Goal: Information Seeking & Learning: Learn about a topic

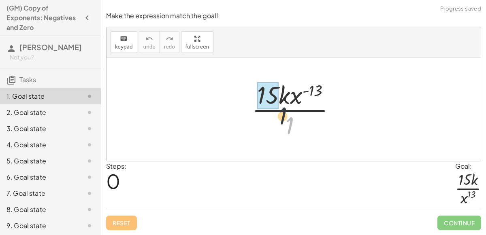
drag, startPoint x: 290, startPoint y: 126, endPoint x: 267, endPoint y: 95, distance: 37.9
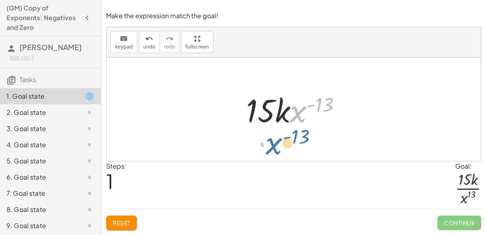
drag, startPoint x: 302, startPoint y: 111, endPoint x: 277, endPoint y: 143, distance: 41.2
click at [277, 143] on div "· 15 · k · x ( - 13 ) · 1 · x ( - 13 ) · 15 · k · x ( - 13 )" at bounding box center [293, 109] width 374 height 104
drag, startPoint x: 300, startPoint y: 115, endPoint x: 290, endPoint y: 136, distance: 23.0
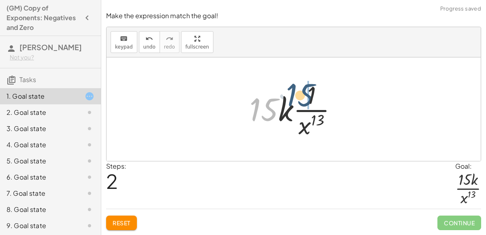
drag, startPoint x: 266, startPoint y: 112, endPoint x: 306, endPoint y: 96, distance: 42.2
click at [306, 96] on div at bounding box center [296, 109] width 102 height 62
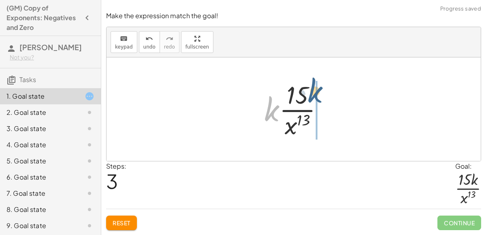
drag, startPoint x: 273, startPoint y: 113, endPoint x: 317, endPoint y: 94, distance: 47.2
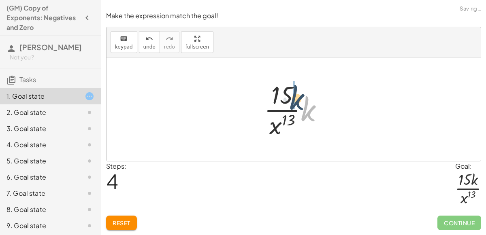
drag, startPoint x: 301, startPoint y: 106, endPoint x: 286, endPoint y: 92, distance: 20.3
click at [286, 92] on div at bounding box center [297, 109] width 74 height 62
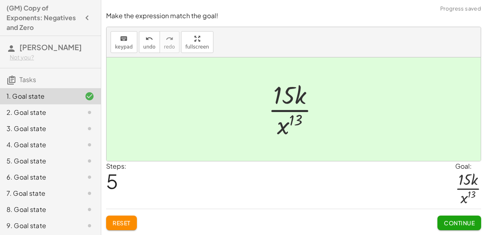
click at [449, 219] on button "Continue" at bounding box center [459, 223] width 44 height 15
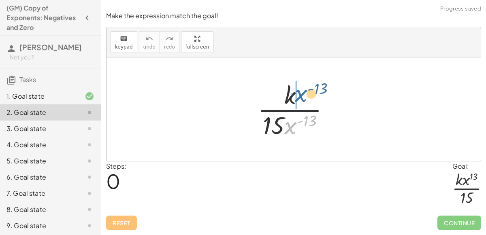
drag, startPoint x: 290, startPoint y: 127, endPoint x: 300, endPoint y: 94, distance: 34.2
click at [300, 94] on div at bounding box center [296, 109] width 87 height 62
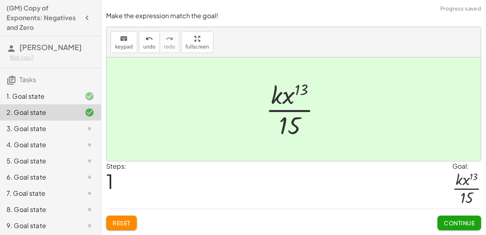
click at [449, 226] on span "Continue" at bounding box center [459, 222] width 31 height 7
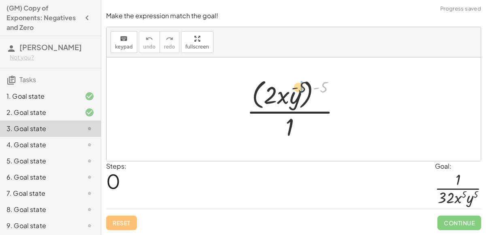
drag, startPoint x: 326, startPoint y: 89, endPoint x: 296, endPoint y: 89, distance: 29.6
click at [296, 89] on div at bounding box center [297, 109] width 109 height 66
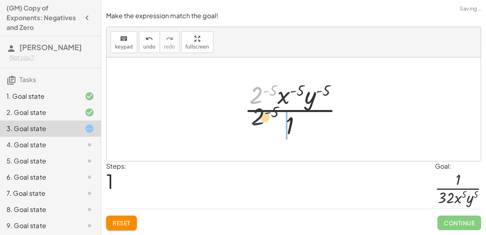
drag, startPoint x: 262, startPoint y: 96, endPoint x: 265, endPoint y: 131, distance: 35.0
click at [265, 131] on div at bounding box center [297, 109] width 114 height 62
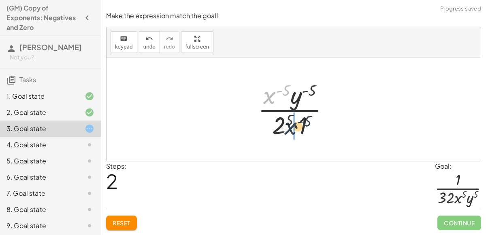
drag, startPoint x: 272, startPoint y: 97, endPoint x: 293, endPoint y: 128, distance: 38.2
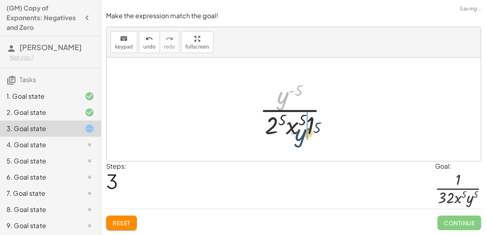
drag, startPoint x: 285, startPoint y: 98, endPoint x: 303, endPoint y: 136, distance: 42.2
click at [303, 136] on div at bounding box center [296, 109] width 83 height 62
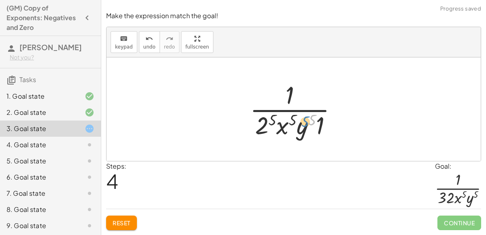
click at [310, 120] on div at bounding box center [297, 109] width 102 height 62
drag, startPoint x: 273, startPoint y: 122, endPoint x: 265, endPoint y: 126, distance: 8.5
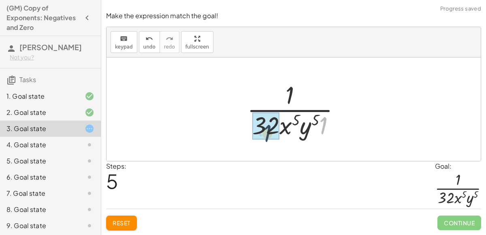
drag, startPoint x: 326, startPoint y: 123, endPoint x: 269, endPoint y: 131, distance: 58.0
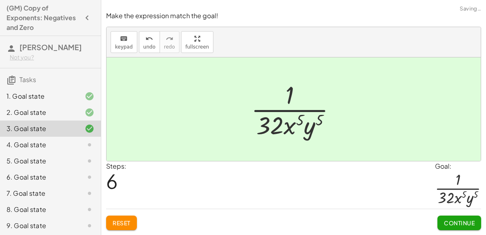
click at [449, 217] on button "Continue" at bounding box center [459, 223] width 44 height 15
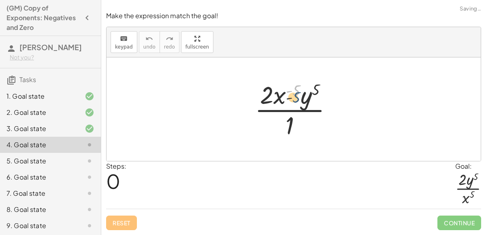
drag, startPoint x: 292, startPoint y: 94, endPoint x: 292, endPoint y: 102, distance: 7.7
click at [292, 102] on div at bounding box center [297, 109] width 92 height 62
drag, startPoint x: 273, startPoint y: 98, endPoint x: 272, endPoint y: 111, distance: 12.6
click at [272, 111] on div at bounding box center [297, 109] width 92 height 62
drag, startPoint x: 280, startPoint y: 96, endPoint x: 272, endPoint y: 127, distance: 32.2
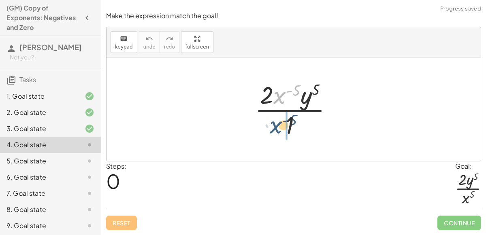
click at [272, 127] on div at bounding box center [297, 109] width 92 height 62
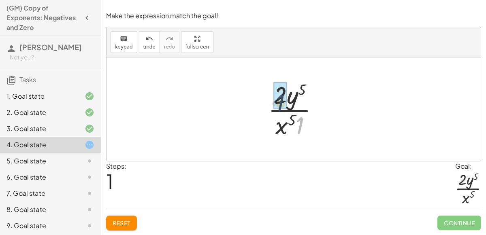
drag, startPoint x: 300, startPoint y: 123, endPoint x: 280, endPoint y: 100, distance: 30.7
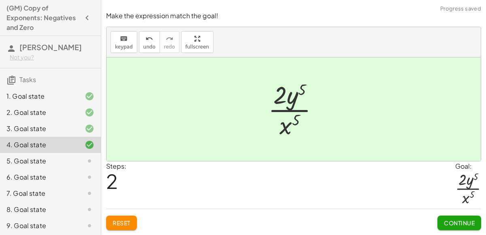
click at [460, 222] on span "Continue" at bounding box center [459, 222] width 31 height 7
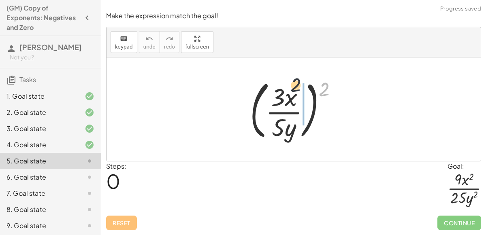
drag, startPoint x: 327, startPoint y: 91, endPoint x: 295, endPoint y: 86, distance: 32.8
click at [295, 86] on div at bounding box center [297, 109] width 102 height 67
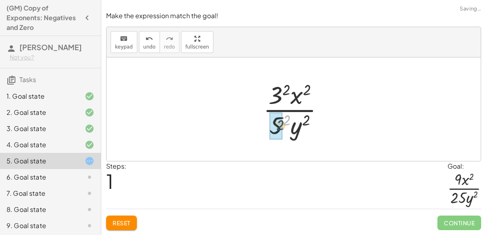
drag, startPoint x: 287, startPoint y: 119, endPoint x: 280, endPoint y: 124, distance: 8.8
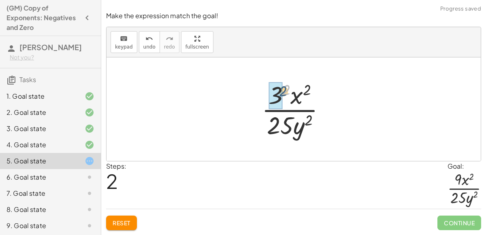
drag, startPoint x: 286, startPoint y: 93, endPoint x: 280, endPoint y: 94, distance: 5.8
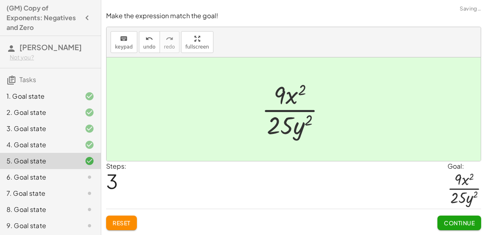
click at [456, 215] on div "Continue" at bounding box center [459, 219] width 44 height 21
click at [455, 217] on button "Continue" at bounding box center [459, 223] width 44 height 15
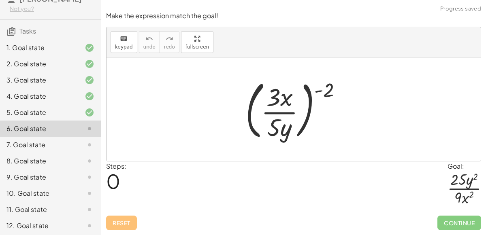
scroll to position [48, 0]
drag, startPoint x: 323, startPoint y: 92, endPoint x: 296, endPoint y: 97, distance: 27.1
click at [296, 97] on div at bounding box center [296, 109] width 111 height 67
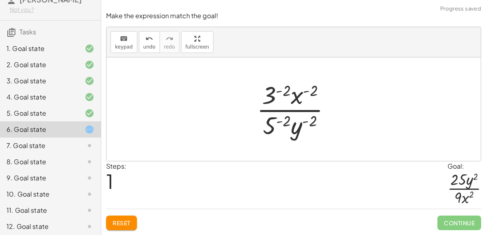
drag, startPoint x: 275, startPoint y: 94, endPoint x: 282, endPoint y: 137, distance: 43.5
click at [284, 128] on div at bounding box center [297, 109] width 89 height 62
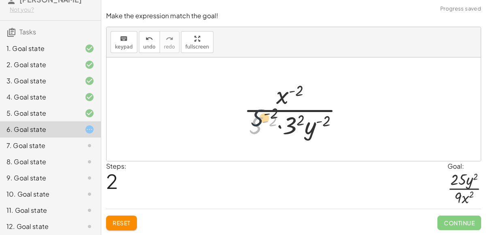
drag, startPoint x: 255, startPoint y: 126, endPoint x: 258, endPoint y: 109, distance: 16.8
click at [258, 109] on div at bounding box center [297, 109] width 114 height 62
drag, startPoint x: 255, startPoint y: 130, endPoint x: 260, endPoint y: 100, distance: 29.5
click at [260, 100] on div at bounding box center [297, 109] width 114 height 62
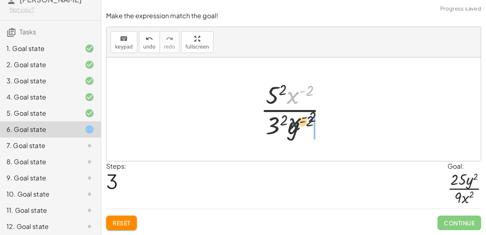
drag, startPoint x: 294, startPoint y: 100, endPoint x: 294, endPoint y: 133, distance: 32.8
click at [294, 133] on div at bounding box center [296, 109] width 81 height 62
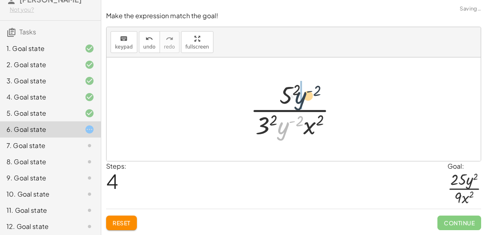
drag, startPoint x: 287, startPoint y: 131, endPoint x: 305, endPoint y: 100, distance: 35.9
click at [305, 100] on div at bounding box center [296, 109] width 101 height 62
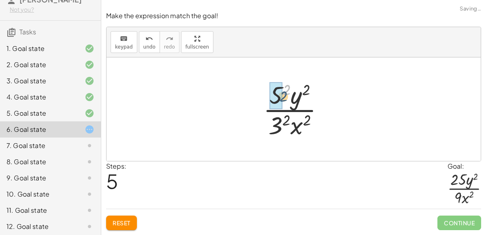
drag, startPoint x: 283, startPoint y: 86, endPoint x: 279, endPoint y: 93, distance: 7.2
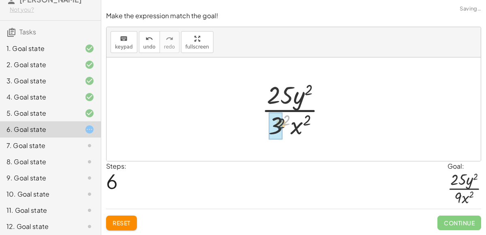
drag, startPoint x: 286, startPoint y: 117, endPoint x: 278, endPoint y: 122, distance: 9.7
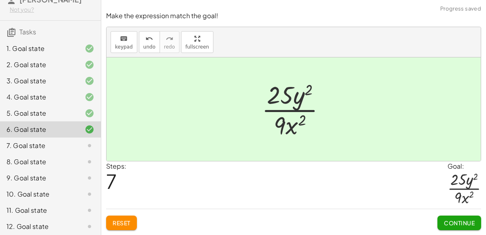
click at [459, 220] on span "Continue" at bounding box center [459, 222] width 31 height 7
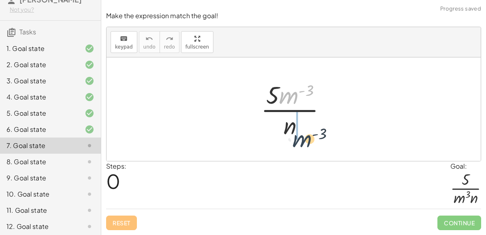
drag, startPoint x: 293, startPoint y: 98, endPoint x: 306, endPoint y: 142, distance: 45.7
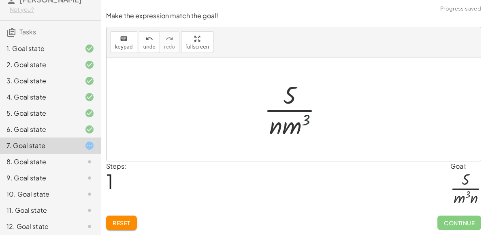
click at [304, 119] on div at bounding box center [296, 109] width 73 height 62
drag, startPoint x: 293, startPoint y: 127, endPoint x: 265, endPoint y: 126, distance: 28.0
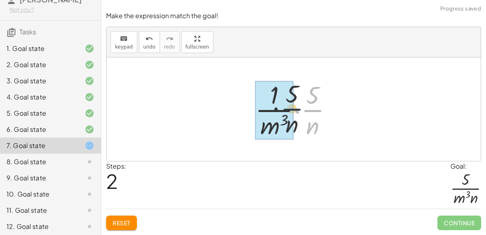
drag, startPoint x: 306, startPoint y: 105, endPoint x: 274, endPoint y: 101, distance: 32.2
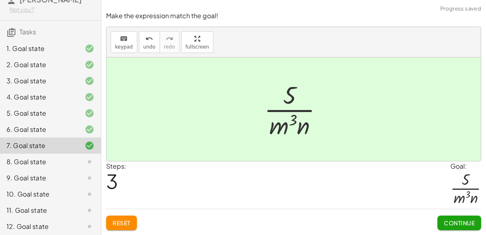
click at [446, 218] on button "Continue" at bounding box center [459, 223] width 44 height 15
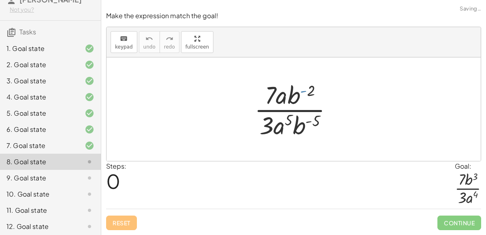
click at [304, 92] on div at bounding box center [296, 109] width 93 height 62
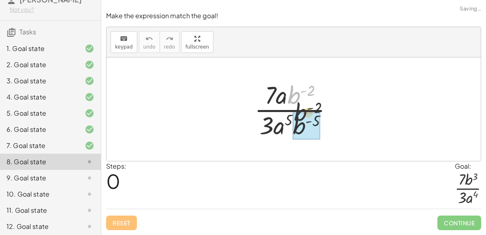
drag, startPoint x: 294, startPoint y: 95, endPoint x: 305, endPoint y: 129, distance: 35.9
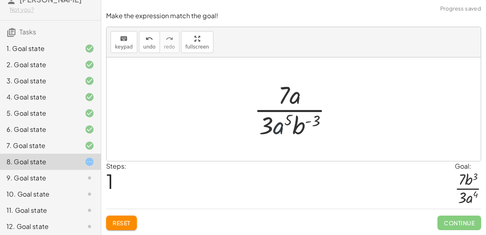
click at [286, 130] on div at bounding box center [297, 109] width 94 height 62
drag, startPoint x: 303, startPoint y: 127, endPoint x: 311, endPoint y: 86, distance: 41.7
click at [311, 86] on div at bounding box center [297, 109] width 94 height 62
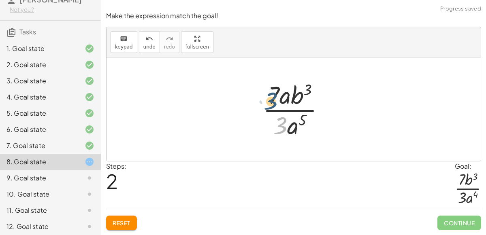
drag, startPoint x: 281, startPoint y: 123, endPoint x: 270, endPoint y: 98, distance: 28.0
click at [270, 98] on div at bounding box center [297, 109] width 77 height 62
drag, startPoint x: 280, startPoint y: 124, endPoint x: 275, endPoint y: 93, distance: 31.2
click at [275, 93] on div at bounding box center [297, 109] width 77 height 62
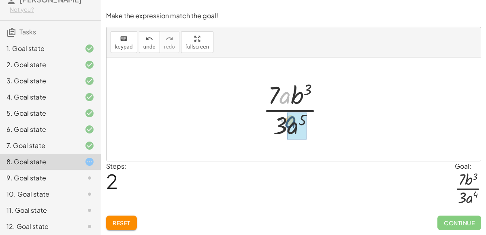
drag, startPoint x: 288, startPoint y: 97, endPoint x: 294, endPoint y: 122, distance: 25.7
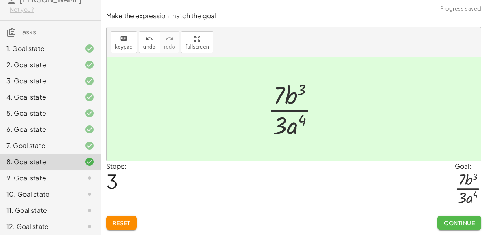
click at [454, 220] on span "Continue" at bounding box center [459, 222] width 31 height 7
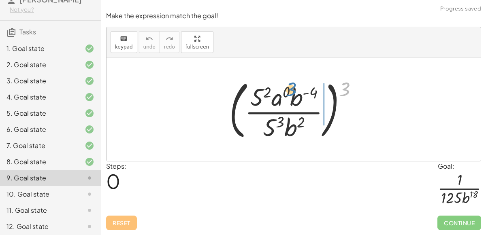
drag, startPoint x: 341, startPoint y: 87, endPoint x: 289, endPoint y: 87, distance: 52.6
click at [289, 87] on div at bounding box center [296, 109] width 143 height 67
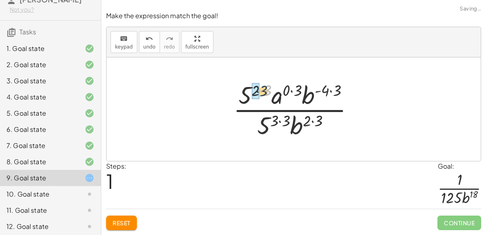
drag, startPoint x: 266, startPoint y: 89, endPoint x: 258, endPoint y: 91, distance: 8.2
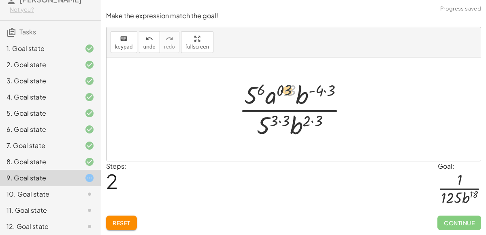
drag, startPoint x: 292, startPoint y: 94, endPoint x: 284, endPoint y: 94, distance: 8.5
click at [284, 94] on div at bounding box center [296, 109] width 123 height 62
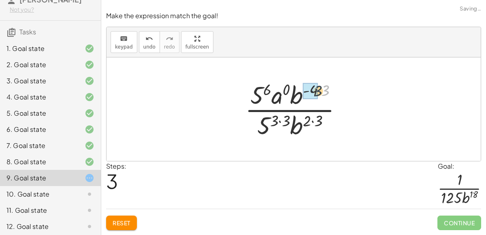
drag, startPoint x: 324, startPoint y: 94, endPoint x: 315, endPoint y: 94, distance: 8.9
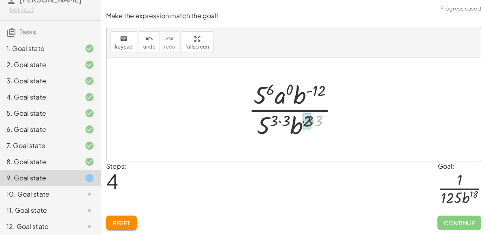
drag, startPoint x: 318, startPoint y: 120, endPoint x: 308, endPoint y: 121, distance: 10.1
drag, startPoint x: 291, startPoint y: 120, endPoint x: 281, endPoint y: 120, distance: 10.1
click at [267, 87] on div at bounding box center [296, 109] width 105 height 62
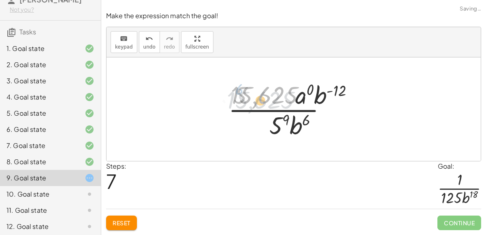
drag, startPoint x: 267, startPoint y: 87, endPoint x: 262, endPoint y: 93, distance: 7.7
click at [262, 93] on div at bounding box center [296, 109] width 151 height 62
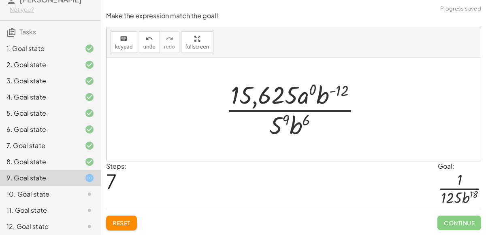
click at [253, 93] on div at bounding box center [296, 109] width 151 height 62
click at [235, 95] on div at bounding box center [296, 109] width 151 height 62
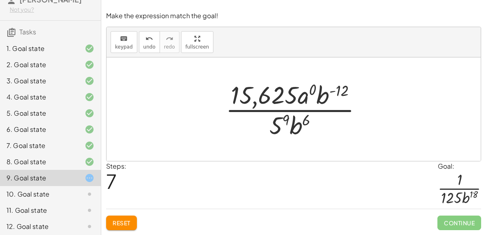
click at [334, 93] on div at bounding box center [296, 109] width 151 height 62
drag, startPoint x: 284, startPoint y: 121, endPoint x: 278, endPoint y: 125, distance: 7.1
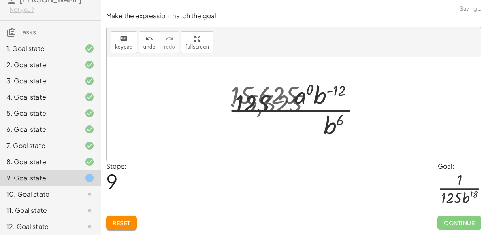
click at [267, 107] on div at bounding box center [297, 109] width 88 height 62
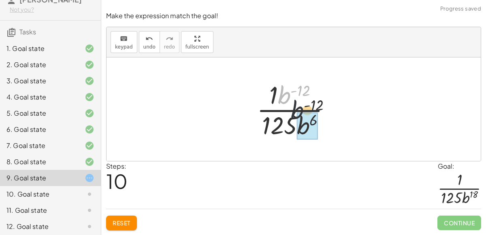
drag, startPoint x: 287, startPoint y: 102, endPoint x: 311, endPoint y: 132, distance: 37.4
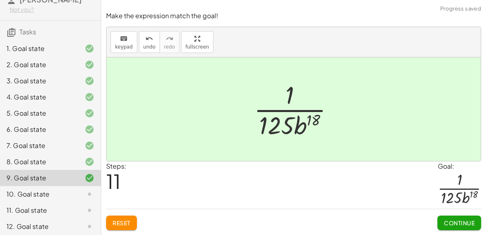
click at [315, 122] on div at bounding box center [297, 109] width 94 height 62
click at [447, 217] on button "Continue" at bounding box center [459, 223] width 44 height 15
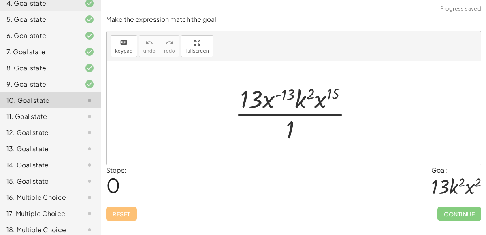
scroll to position [147, 0]
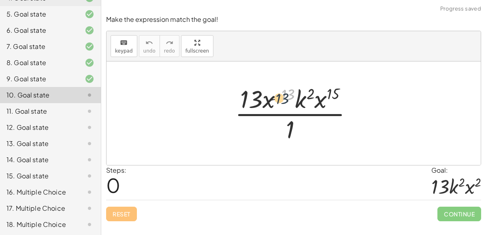
drag, startPoint x: 282, startPoint y: 90, endPoint x: 272, endPoint y: 96, distance: 11.3
click at [272, 96] on div at bounding box center [297, 113] width 132 height 62
drag, startPoint x: 269, startPoint y: 100, endPoint x: 301, endPoint y: 137, distance: 48.2
click at [301, 137] on div at bounding box center [297, 113] width 132 height 62
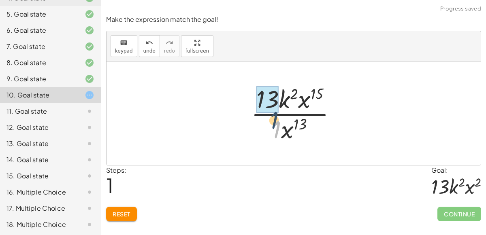
drag, startPoint x: 279, startPoint y: 123, endPoint x: 270, endPoint y: 102, distance: 22.3
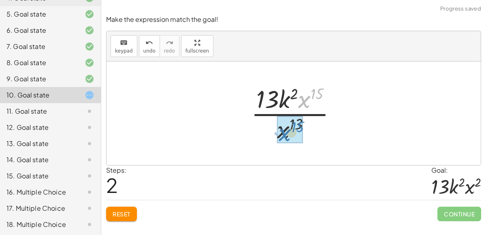
drag, startPoint x: 309, startPoint y: 96, endPoint x: 290, endPoint y: 130, distance: 38.3
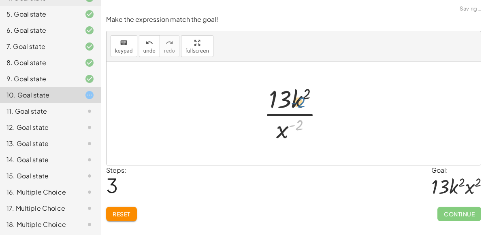
drag, startPoint x: 302, startPoint y: 128, endPoint x: 306, endPoint y: 108, distance: 19.8
click at [306, 108] on div at bounding box center [297, 113] width 75 height 62
drag, startPoint x: 285, startPoint y: 126, endPoint x: 309, endPoint y: 103, distance: 32.9
click at [309, 103] on div at bounding box center [297, 113] width 75 height 62
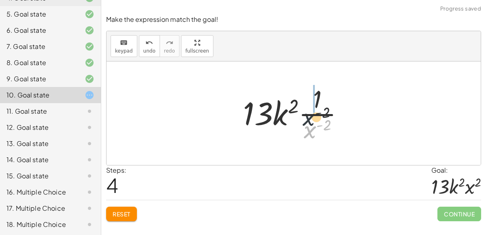
drag, startPoint x: 312, startPoint y: 129, endPoint x: 311, endPoint y: 100, distance: 28.8
click at [311, 100] on div at bounding box center [296, 113] width 115 height 62
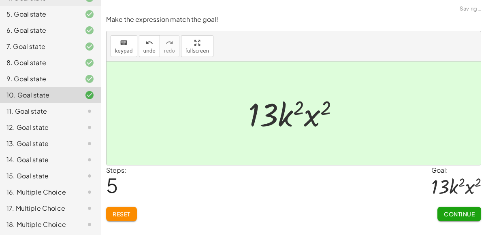
click at [454, 211] on span "Continue" at bounding box center [459, 214] width 31 height 7
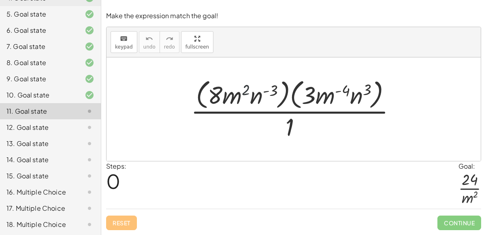
drag, startPoint x: 245, startPoint y: 94, endPoint x: 228, endPoint y: 92, distance: 17.1
click at [228, 92] on div at bounding box center [297, 109] width 220 height 66
drag, startPoint x: 258, startPoint y: 96, endPoint x: 259, endPoint y: 128, distance: 32.0
click at [259, 128] on div at bounding box center [297, 109] width 220 height 66
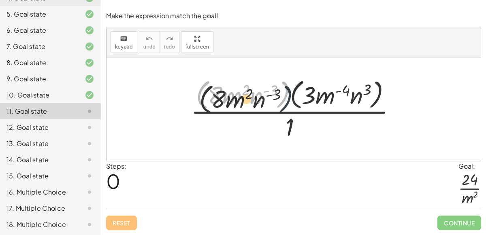
drag, startPoint x: 285, startPoint y: 89, endPoint x: 292, endPoint y: 98, distance: 10.7
click at [292, 98] on div at bounding box center [297, 109] width 220 height 66
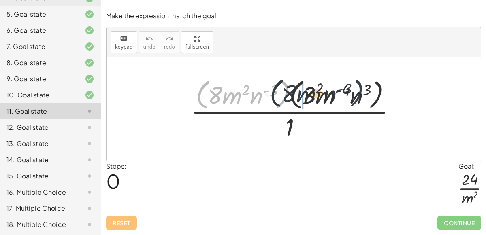
drag, startPoint x: 285, startPoint y: 94, endPoint x: 361, endPoint y: 92, distance: 76.5
click at [361, 92] on div at bounding box center [297, 109] width 220 height 66
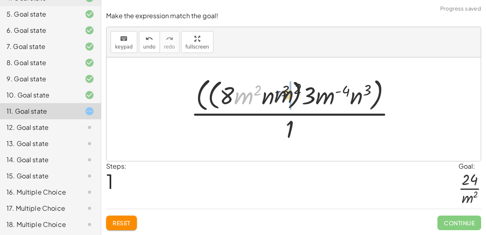
drag, startPoint x: 247, startPoint y: 105, endPoint x: 315, endPoint y: 106, distance: 68.0
drag, startPoint x: 255, startPoint y: 98, endPoint x: 291, endPoint y: 98, distance: 36.4
click at [291, 98] on div at bounding box center [297, 110] width 220 height 70
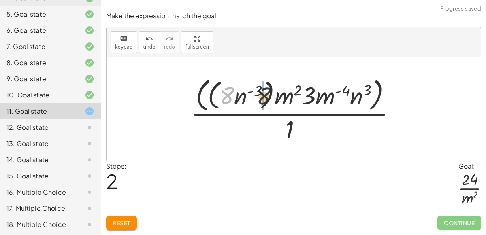
drag, startPoint x: 228, startPoint y: 95, endPoint x: 281, endPoint y: 96, distance: 52.7
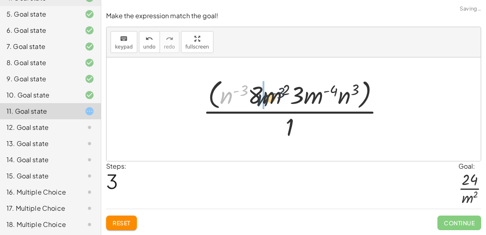
drag, startPoint x: 229, startPoint y: 99, endPoint x: 268, endPoint y: 101, distance: 38.5
click at [268, 101] on div at bounding box center [297, 109] width 196 height 66
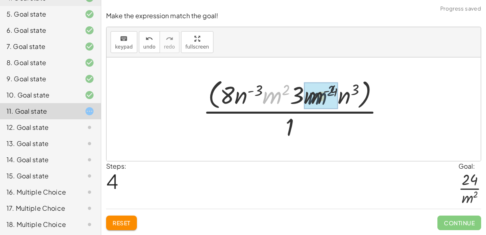
drag, startPoint x: 270, startPoint y: 98, endPoint x: 316, endPoint y: 99, distance: 45.8
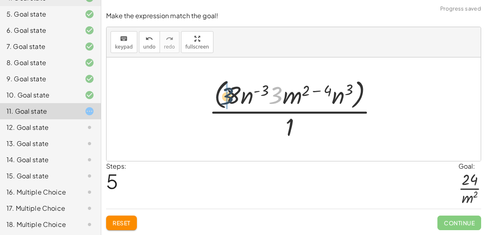
drag, startPoint x: 278, startPoint y: 96, endPoint x: 223, endPoint y: 97, distance: 55.1
click at [223, 97] on div at bounding box center [296, 109] width 183 height 66
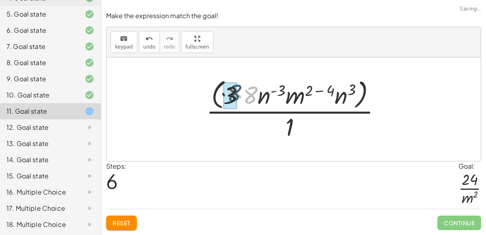
drag, startPoint x: 257, startPoint y: 98, endPoint x: 239, endPoint y: 96, distance: 17.9
click at [239, 96] on div at bounding box center [296, 109] width 189 height 66
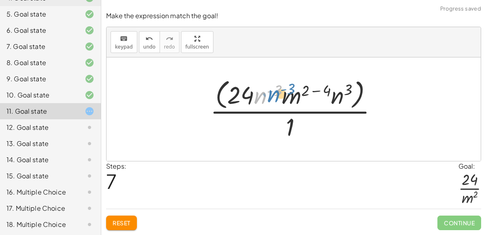
drag, startPoint x: 254, startPoint y: 100, endPoint x: 266, endPoint y: 99, distance: 12.3
click at [266, 99] on div at bounding box center [297, 109] width 182 height 66
drag, startPoint x: 322, startPoint y: 92, endPoint x: 266, endPoint y: 92, distance: 55.9
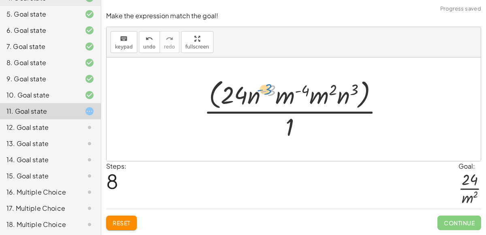
drag, startPoint x: 269, startPoint y: 100, endPoint x: 263, endPoint y: 101, distance: 6.5
click at [263, 101] on div at bounding box center [297, 109] width 194 height 66
drag, startPoint x: 279, startPoint y: 99, endPoint x: 279, endPoint y: 127, distance: 27.9
click at [279, 127] on div at bounding box center [297, 109] width 194 height 66
drag, startPoint x: 254, startPoint y: 100, endPoint x: 257, endPoint y: 138, distance: 38.5
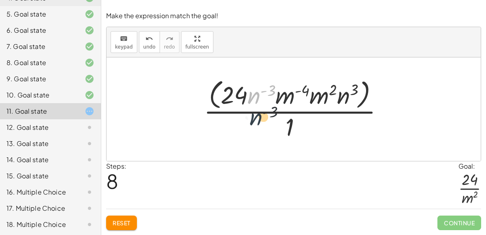
click at [257, 138] on div at bounding box center [297, 109] width 194 height 66
drag, startPoint x: 254, startPoint y: 106, endPoint x: 267, endPoint y: 132, distance: 28.6
click at [267, 132] on div at bounding box center [297, 109] width 194 height 66
drag, startPoint x: 264, startPoint y: 95, endPoint x: 364, endPoint y: 98, distance: 99.7
click at [364, 98] on div at bounding box center [297, 109] width 194 height 66
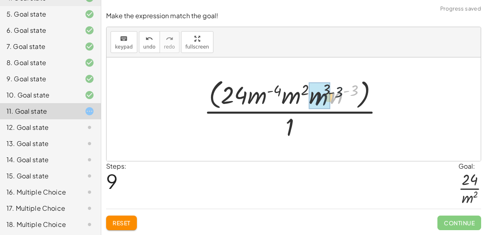
drag, startPoint x: 340, startPoint y: 99, endPoint x: 320, endPoint y: 100, distance: 19.9
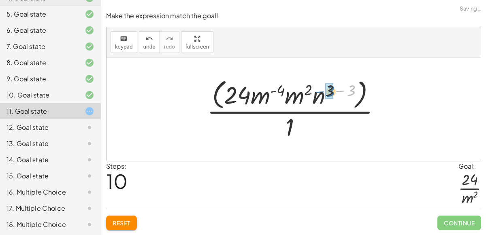
drag, startPoint x: 352, startPoint y: 92, endPoint x: 329, endPoint y: 93, distance: 23.1
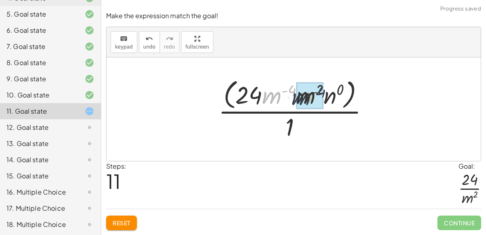
drag, startPoint x: 277, startPoint y: 97, endPoint x: 308, endPoint y: 98, distance: 30.4
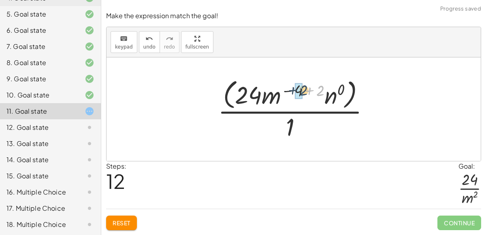
drag, startPoint x: 319, startPoint y: 94, endPoint x: 302, endPoint y: 93, distance: 17.0
click at [302, 93] on div at bounding box center [297, 109] width 166 height 66
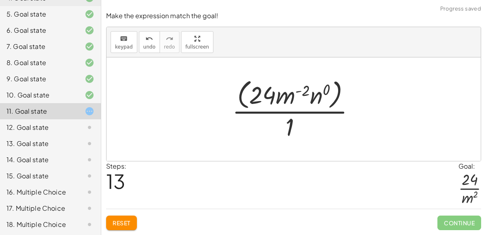
click at [319, 100] on div at bounding box center [297, 109] width 138 height 66
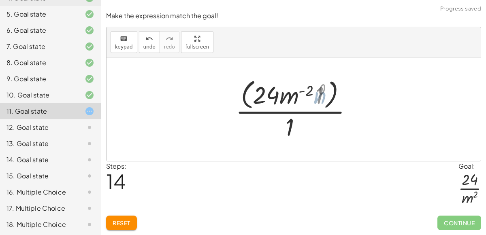
click at [319, 100] on div at bounding box center [297, 109] width 126 height 66
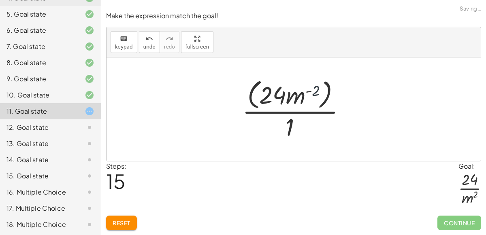
click at [318, 99] on div at bounding box center [296, 109] width 117 height 66
click at [300, 98] on div at bounding box center [296, 109] width 117 height 66
drag, startPoint x: 300, startPoint y: 98, endPoint x: 306, endPoint y: 129, distance: 31.2
click at [306, 129] on div at bounding box center [296, 109] width 117 height 66
click at [329, 106] on div at bounding box center [296, 109] width 117 height 66
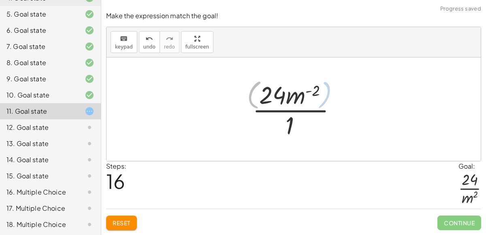
click at [325, 100] on div at bounding box center [297, 109] width 94 height 62
drag, startPoint x: 292, startPoint y: 100, endPoint x: 302, endPoint y: 124, distance: 26.6
click at [302, 124] on div at bounding box center [297, 109] width 94 height 62
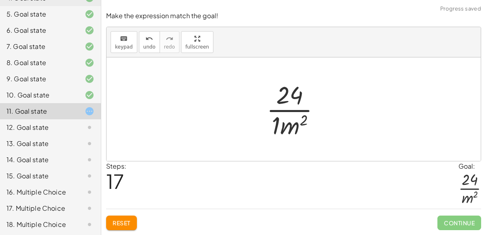
click at [276, 132] on div at bounding box center [296, 109] width 68 height 62
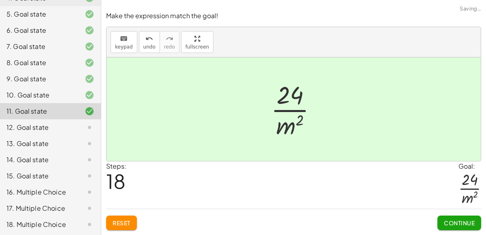
click at [447, 224] on span "Continue" at bounding box center [459, 222] width 31 height 7
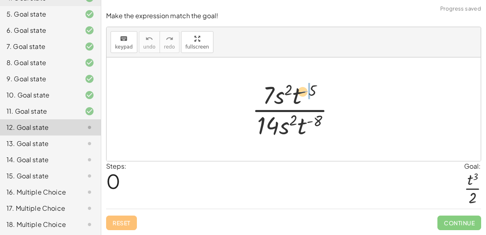
drag, startPoint x: 307, startPoint y: 89, endPoint x: 301, endPoint y: 91, distance: 5.4
click at [301, 91] on div at bounding box center [297, 109] width 98 height 62
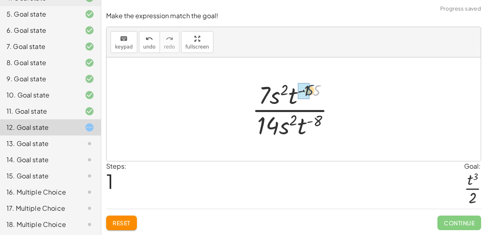
drag, startPoint x: 317, startPoint y: 95, endPoint x: 309, endPoint y: 94, distance: 8.5
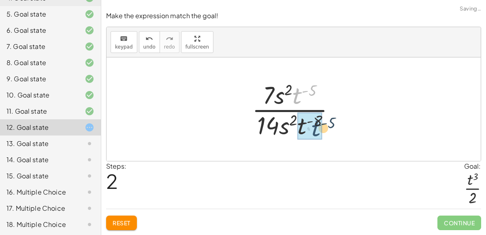
drag, startPoint x: 298, startPoint y: 97, endPoint x: 318, endPoint y: 130, distance: 38.5
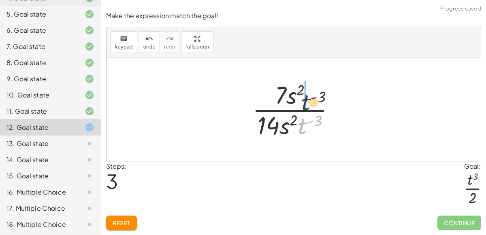
drag, startPoint x: 299, startPoint y: 129, endPoint x: 302, endPoint y: 102, distance: 26.9
click at [302, 102] on div at bounding box center [296, 109] width 97 height 62
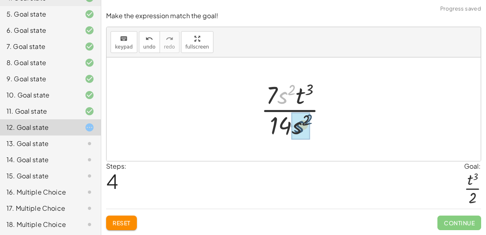
drag, startPoint x: 284, startPoint y: 100, endPoint x: 301, endPoint y: 130, distance: 34.5
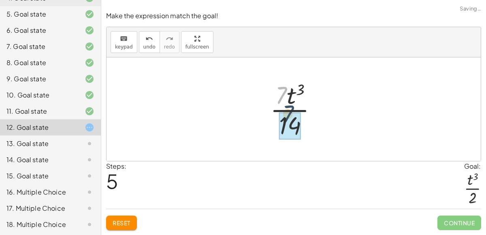
drag, startPoint x: 281, startPoint y: 100, endPoint x: 290, endPoint y: 123, distance: 24.5
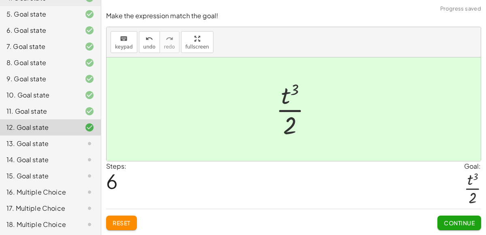
click at [473, 219] on button "Continue" at bounding box center [459, 223] width 44 height 15
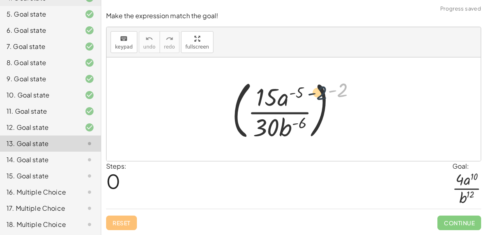
drag, startPoint x: 341, startPoint y: 90, endPoint x: 320, endPoint y: 93, distance: 21.6
click at [320, 93] on div at bounding box center [297, 109] width 138 height 67
drag, startPoint x: 340, startPoint y: 93, endPoint x: 290, endPoint y: 97, distance: 50.3
click at [290, 97] on div at bounding box center [297, 109] width 138 height 67
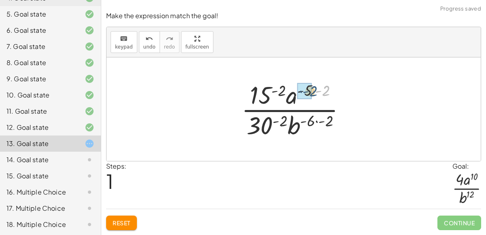
drag, startPoint x: 324, startPoint y: 93, endPoint x: 310, endPoint y: 93, distance: 14.2
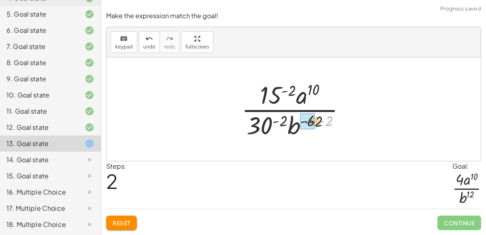
drag, startPoint x: 329, startPoint y: 123, endPoint x: 311, endPoint y: 125, distance: 17.5
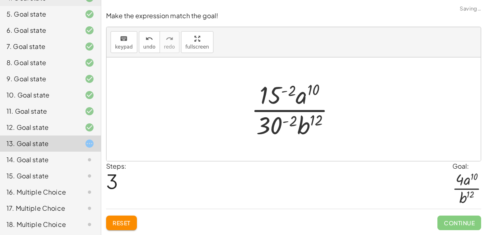
drag, startPoint x: 282, startPoint y: 121, endPoint x: 277, endPoint y: 120, distance: 5.8
click at [279, 102] on div at bounding box center [296, 109] width 99 height 62
drag, startPoint x: 276, startPoint y: 121, endPoint x: 275, endPoint y: 95, distance: 26.3
click at [275, 95] on div at bounding box center [296, 109] width 99 height 62
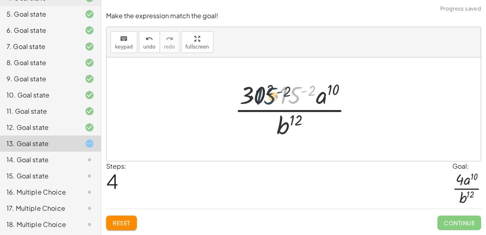
drag, startPoint x: 285, startPoint y: 96, endPoint x: 257, endPoint y: 97, distance: 28.3
click at [257, 97] on div at bounding box center [296, 109] width 132 height 62
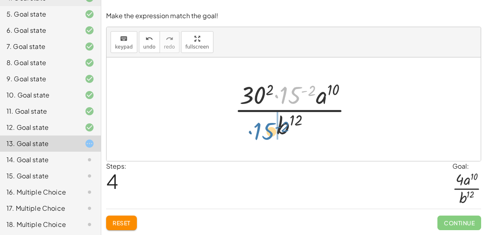
drag, startPoint x: 293, startPoint y: 97, endPoint x: 268, endPoint y: 141, distance: 50.8
click at [268, 141] on div at bounding box center [296, 109] width 132 height 62
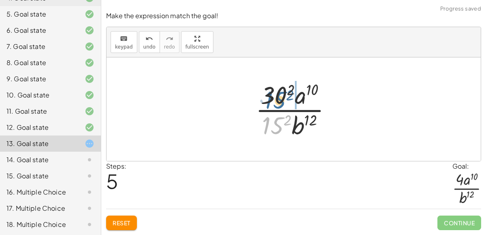
drag, startPoint x: 273, startPoint y: 126, endPoint x: 275, endPoint y: 100, distance: 26.0
click at [275, 100] on div at bounding box center [296, 109] width 91 height 62
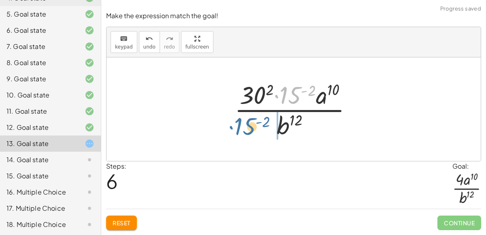
drag, startPoint x: 287, startPoint y: 101, endPoint x: 240, endPoint y: 133, distance: 57.5
click at [240, 133] on div at bounding box center [296, 109] width 132 height 62
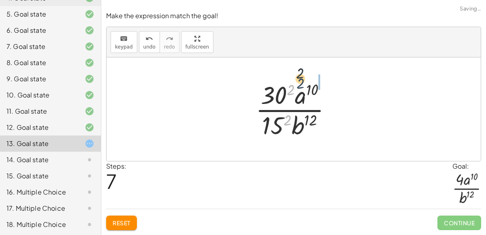
drag, startPoint x: 286, startPoint y: 119, endPoint x: 292, endPoint y: 89, distance: 30.4
click at [292, 89] on div at bounding box center [296, 109] width 91 height 62
drag, startPoint x: 292, startPoint y: 93, endPoint x: 288, endPoint y: 125, distance: 32.2
click at [288, 125] on div at bounding box center [296, 109] width 91 height 62
click at [276, 124] on div at bounding box center [296, 109] width 91 height 62
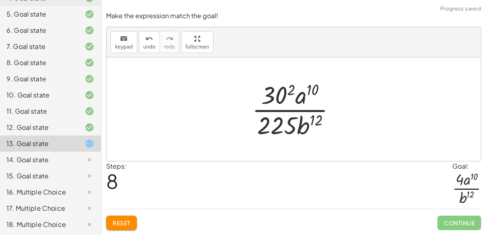
click at [275, 103] on div at bounding box center [297, 109] width 98 height 62
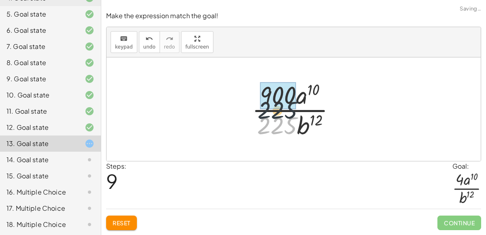
drag, startPoint x: 286, startPoint y: 119, endPoint x: 285, endPoint y: 99, distance: 20.3
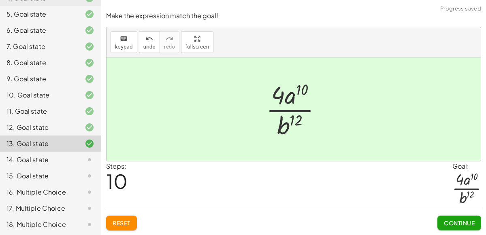
click at [440, 221] on button "Continue" at bounding box center [459, 223] width 44 height 15
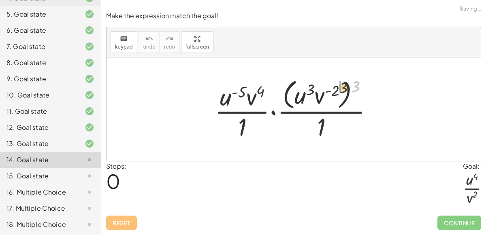
drag, startPoint x: 359, startPoint y: 87, endPoint x: 340, endPoint y: 89, distance: 18.7
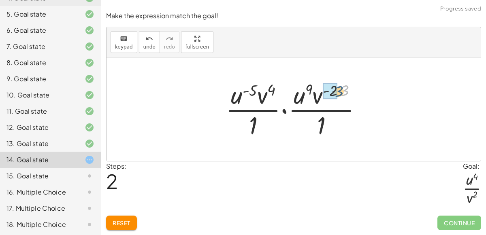
drag, startPoint x: 342, startPoint y: 92, endPoint x: 333, endPoint y: 93, distance: 9.0
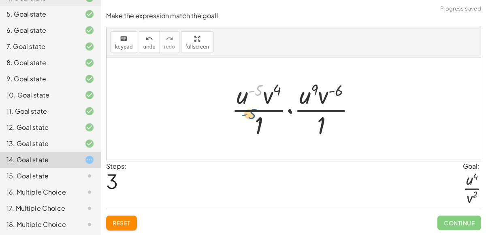
drag, startPoint x: 258, startPoint y: 92, endPoint x: 251, endPoint y: 124, distance: 32.6
click at [251, 124] on div at bounding box center [296, 109] width 139 height 62
drag, startPoint x: 245, startPoint y: 102, endPoint x: 248, endPoint y: 133, distance: 30.9
click at [248, 133] on div at bounding box center [296, 109] width 139 height 62
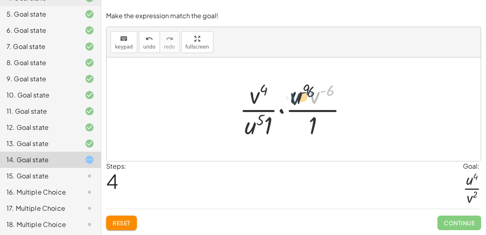
drag, startPoint x: 318, startPoint y: 99, endPoint x: 290, endPoint y: 101, distance: 28.0
click at [290, 101] on div at bounding box center [296, 109] width 123 height 62
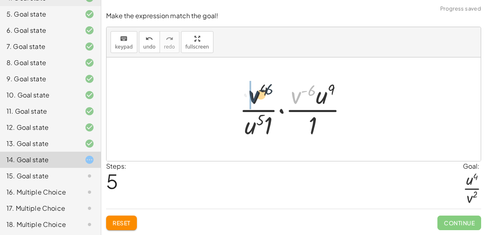
drag, startPoint x: 300, startPoint y: 99, endPoint x: 252, endPoint y: 100, distance: 47.4
click at [252, 100] on div at bounding box center [296, 109] width 123 height 62
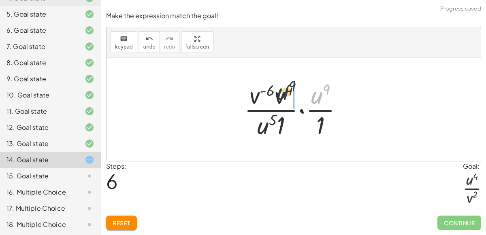
drag, startPoint x: 316, startPoint y: 103, endPoint x: 280, endPoint y: 99, distance: 36.2
click at [280, 99] on div at bounding box center [296, 109] width 113 height 62
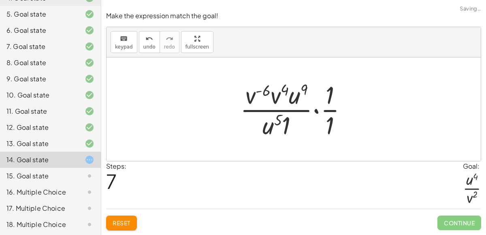
click at [329, 129] on div at bounding box center [296, 109] width 121 height 62
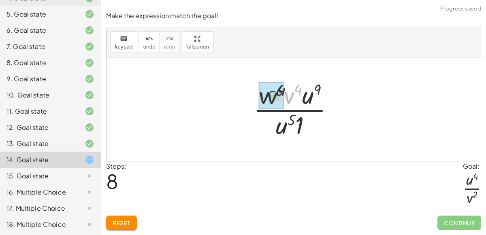
drag, startPoint x: 290, startPoint y: 100, endPoint x: 265, endPoint y: 100, distance: 25.5
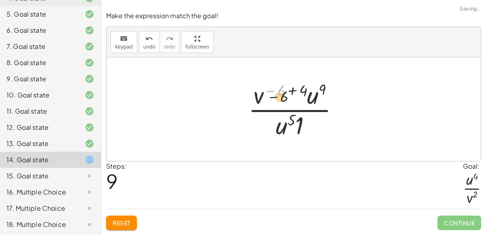
drag, startPoint x: 264, startPoint y: 100, endPoint x: 277, endPoint y: 141, distance: 43.0
click at [277, 141] on div at bounding box center [296, 109] width 105 height 62
drag, startPoint x: 300, startPoint y: 92, endPoint x: 277, endPoint y: 94, distance: 23.1
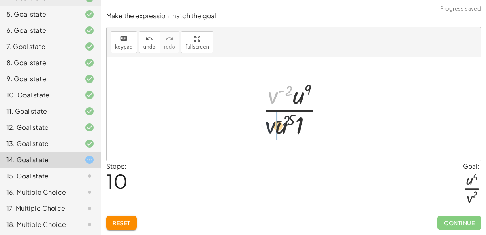
drag, startPoint x: 276, startPoint y: 98, endPoint x: 273, endPoint y: 133, distance: 35.0
click at [273, 133] on div at bounding box center [296, 109] width 77 height 62
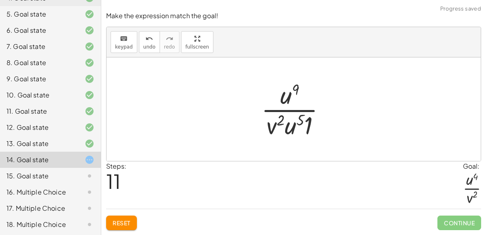
click at [309, 125] on div at bounding box center [296, 109] width 79 height 62
click at [293, 130] on div at bounding box center [297, 109] width 70 height 62
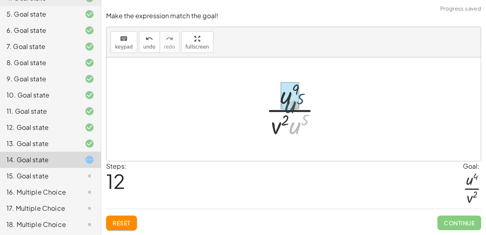
drag, startPoint x: 297, startPoint y: 130, endPoint x: 291, endPoint y: 108, distance: 23.5
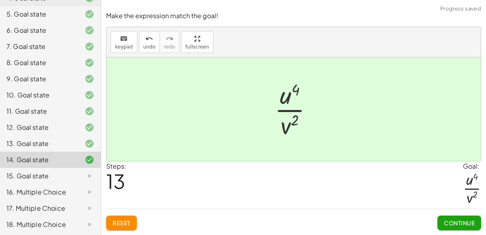
click at [449, 223] on span "Continue" at bounding box center [459, 222] width 31 height 7
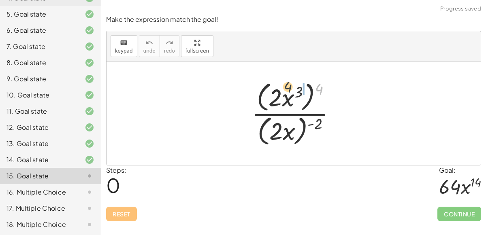
drag, startPoint x: 319, startPoint y: 81, endPoint x: 287, endPoint y: 79, distance: 32.5
click at [287, 79] on div at bounding box center [296, 114] width 99 height 70
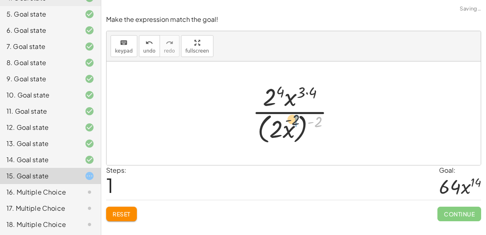
drag, startPoint x: 318, startPoint y: 120, endPoint x: 311, endPoint y: 122, distance: 7.2
click at [294, 118] on div at bounding box center [296, 113] width 97 height 66
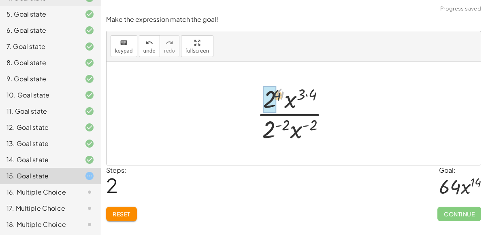
drag, startPoint x: 278, startPoint y: 95, endPoint x: 271, endPoint y: 98, distance: 6.9
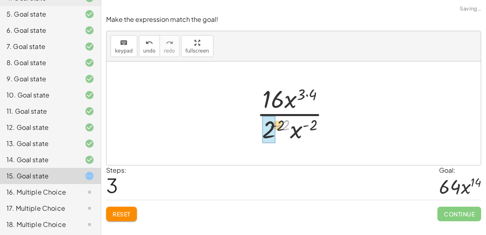
drag, startPoint x: 283, startPoint y: 123, endPoint x: 272, endPoint y: 126, distance: 11.7
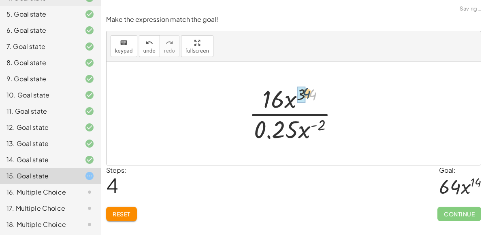
drag, startPoint x: 312, startPoint y: 99, endPoint x: 303, endPoint y: 97, distance: 8.8
drag, startPoint x: 273, startPoint y: 145, endPoint x: 276, endPoint y: 113, distance: 32.2
click at [276, 113] on div "· ( · 2 · x 3 ) 4 · ( · 2 · x ) ( - 2 ) · 2 4 · x ( · 3 · 4 ) · ( · 2 · x ) ( -…" at bounding box center [293, 113] width 115 height 66
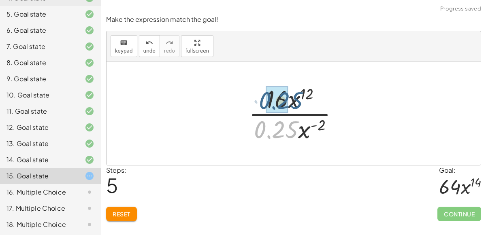
drag, startPoint x: 275, startPoint y: 129, endPoint x: 279, endPoint y: 99, distance: 30.2
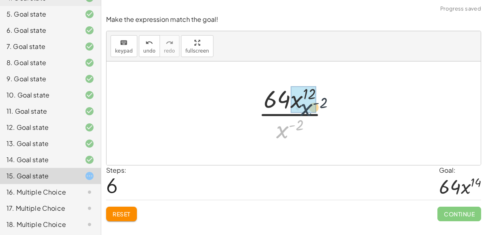
drag, startPoint x: 285, startPoint y: 129, endPoint x: 313, endPoint y: 104, distance: 36.4
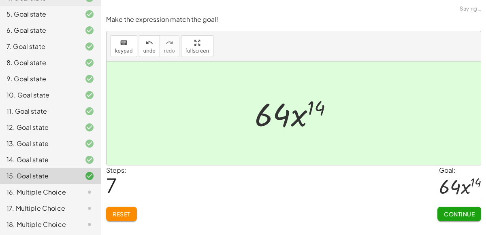
click at [452, 216] on span "Continue" at bounding box center [459, 214] width 31 height 7
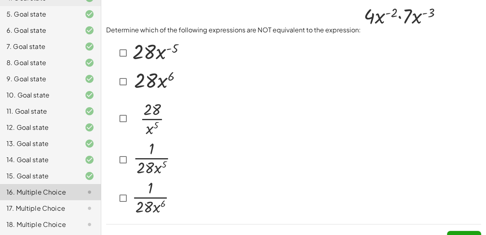
scroll to position [3, 0]
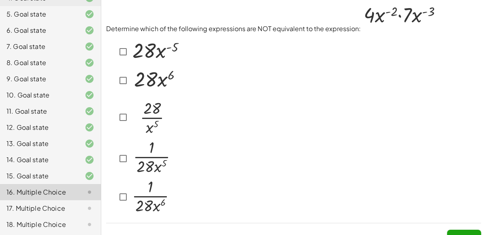
click at [158, 159] on img at bounding box center [151, 158] width 42 height 36
click at [158, 160] on img at bounding box center [151, 158] width 42 height 36
click at [169, 76] on img at bounding box center [155, 79] width 50 height 26
click at [150, 83] on img at bounding box center [155, 79] width 50 height 26
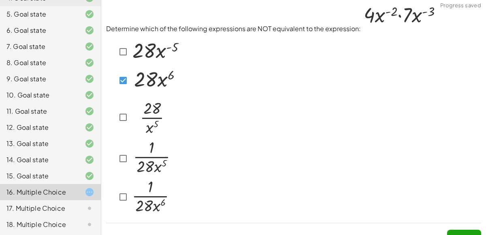
click at [474, 231] on button "Check" at bounding box center [464, 237] width 34 height 15
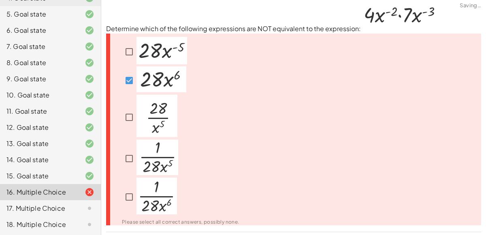
scroll to position [25, 0]
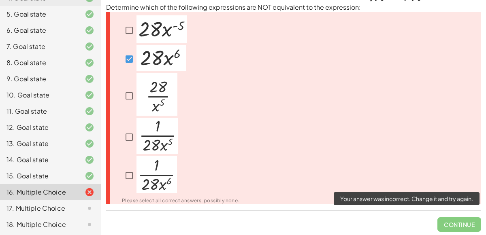
click at [450, 225] on span "Continue" at bounding box center [459, 221] width 44 height 21
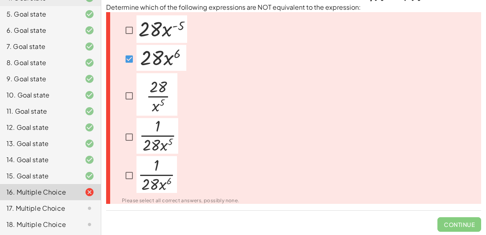
click at [118, 142] on div at bounding box center [175, 137] width 127 height 38
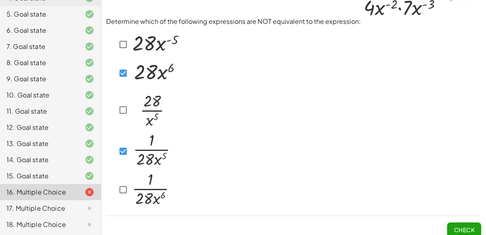
scroll to position [16, 0]
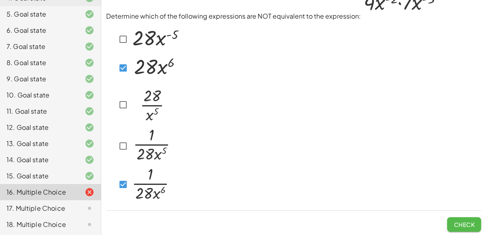
click at [450, 222] on button "Check" at bounding box center [464, 224] width 34 height 15
click at [458, 221] on span "Check" at bounding box center [464, 224] width 21 height 7
click at [473, 217] on button "Check" at bounding box center [464, 224] width 34 height 15
click at [468, 224] on span "Check" at bounding box center [464, 221] width 34 height 21
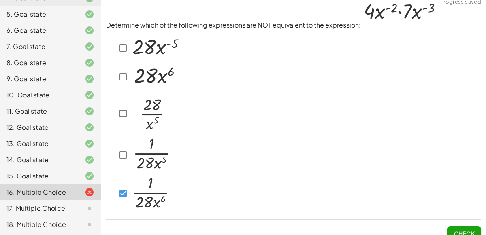
scroll to position [3, 0]
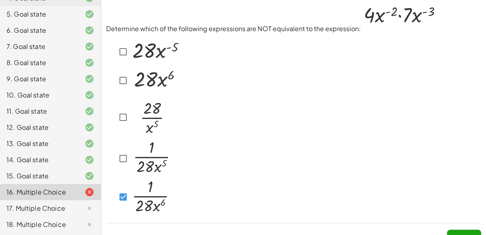
click at [133, 48] on img at bounding box center [155, 51] width 51 height 28
click at [133, 54] on img at bounding box center [155, 51] width 51 height 28
click at [452, 230] on button "Check" at bounding box center [464, 237] width 34 height 15
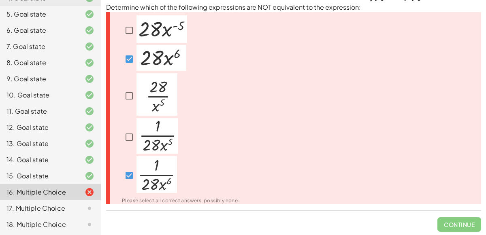
scroll to position [4, 0]
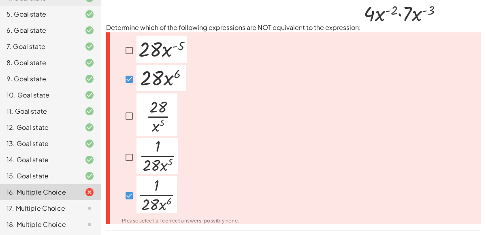
click at [151, 169] on img at bounding box center [157, 156] width 42 height 36
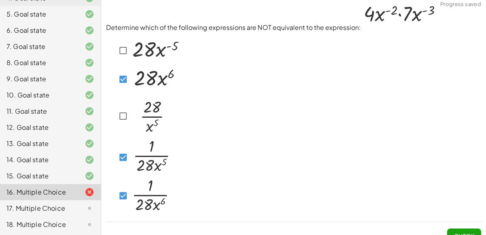
scroll to position [6, 0]
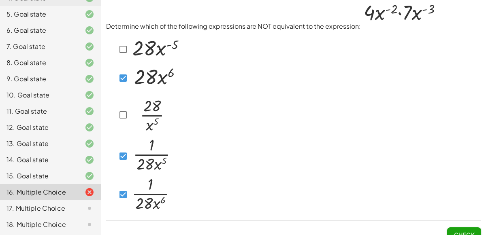
click at [457, 228] on button "Check" at bounding box center [464, 235] width 34 height 15
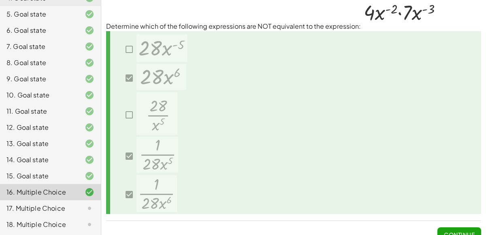
click at [470, 229] on button "Continue" at bounding box center [459, 235] width 44 height 15
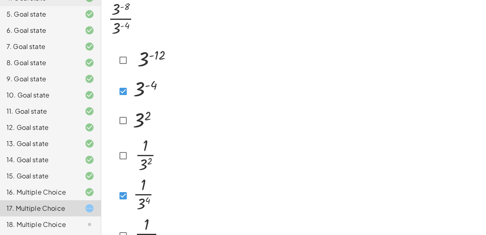
scroll to position [70, 0]
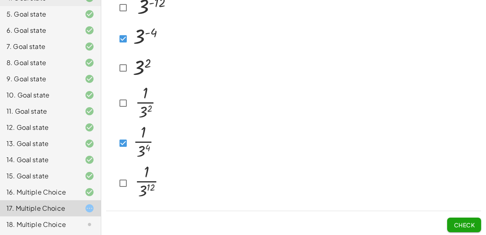
click at [451, 227] on button "Check" at bounding box center [464, 225] width 34 height 15
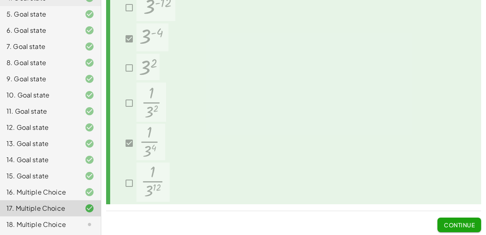
click at [474, 226] on span "Continue" at bounding box center [459, 224] width 31 height 7
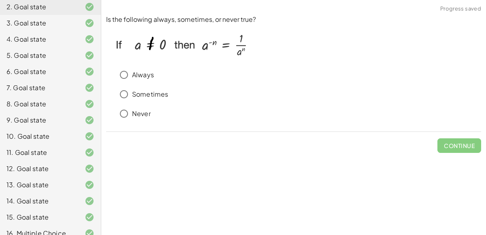
scroll to position [101, 0]
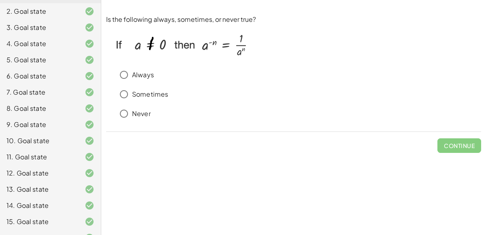
click at [133, 79] on p "Always" at bounding box center [143, 74] width 22 height 9
click at [469, 144] on span "Check" at bounding box center [464, 145] width 21 height 7
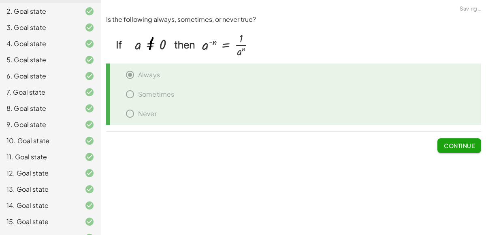
click at [447, 148] on span "Continue" at bounding box center [459, 145] width 31 height 7
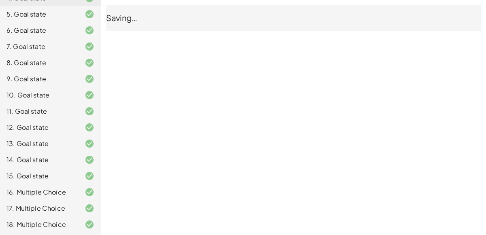
scroll to position [0, 0]
